Goal: Find specific page/section: Find specific page/section

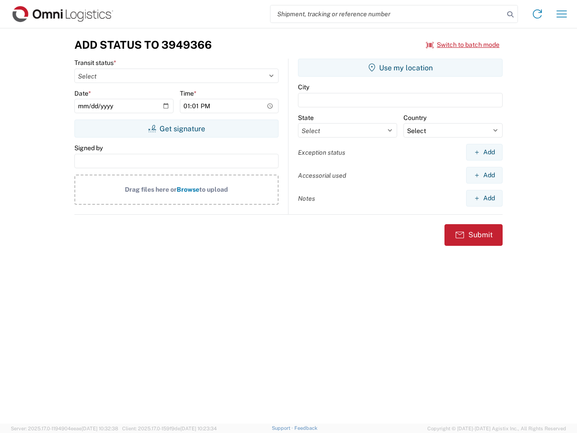
click at [387, 14] on input "search" at bounding box center [386, 13] width 233 height 17
click at [510, 14] on icon at bounding box center [510, 14] width 13 height 13
click at [537, 14] on icon at bounding box center [537, 14] width 14 height 14
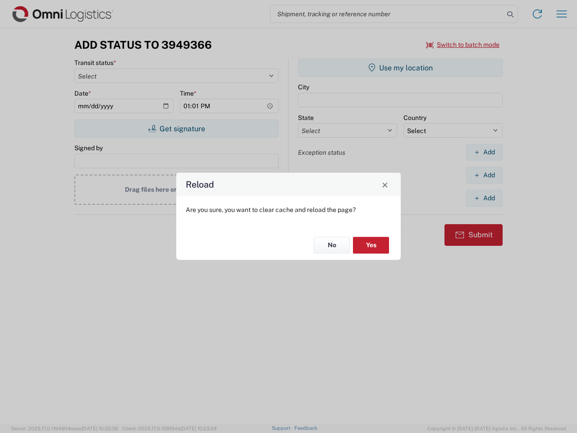
click at [562, 14] on div "Reload Are you sure, you want to clear cache and reload the page? No Yes" at bounding box center [288, 216] width 577 height 433
click at [463, 45] on div "Reload Are you sure, you want to clear cache and reload the page? No Yes" at bounding box center [288, 216] width 577 height 433
click at [176, 128] on div "Reload Are you sure, you want to clear cache and reload the page? No Yes" at bounding box center [288, 216] width 577 height 433
click at [400, 68] on div "Reload Are you sure, you want to clear cache and reload the page? No Yes" at bounding box center [288, 216] width 577 height 433
click at [484, 152] on div "Reload Are you sure, you want to clear cache and reload the page? No Yes" at bounding box center [288, 216] width 577 height 433
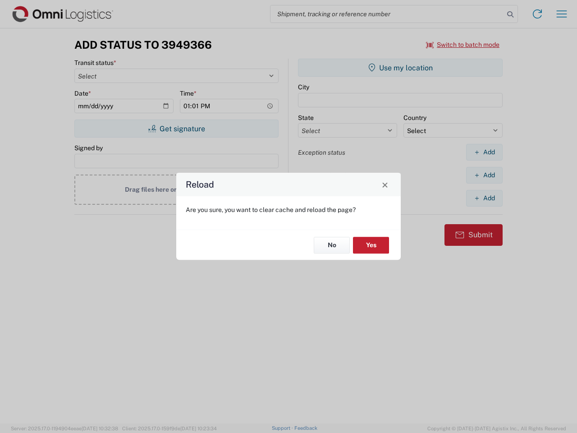
click at [484, 175] on div "Reload Are you sure, you want to clear cache and reload the page? No Yes" at bounding box center [288, 216] width 577 height 433
click at [484, 198] on div "Reload Are you sure, you want to clear cache and reload the page? No Yes" at bounding box center [288, 216] width 577 height 433
